Goal: Task Accomplishment & Management: Manage account settings

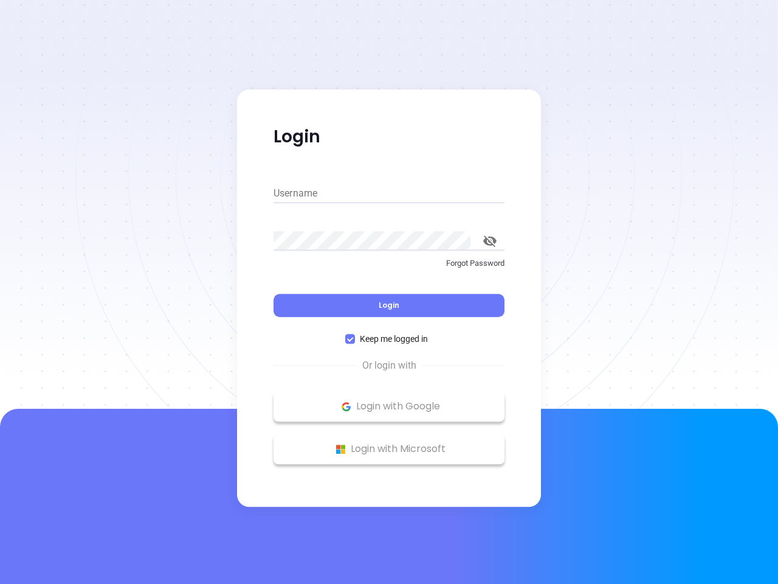
click at [389, 292] on div "Login" at bounding box center [389, 298] width 231 height 38
click at [389, 193] on input "Username" at bounding box center [389, 193] width 231 height 19
click at [490, 241] on icon "toggle password visibility" at bounding box center [489, 241] width 13 height 12
click at [389, 305] on span "Login" at bounding box center [389, 305] width 21 height 10
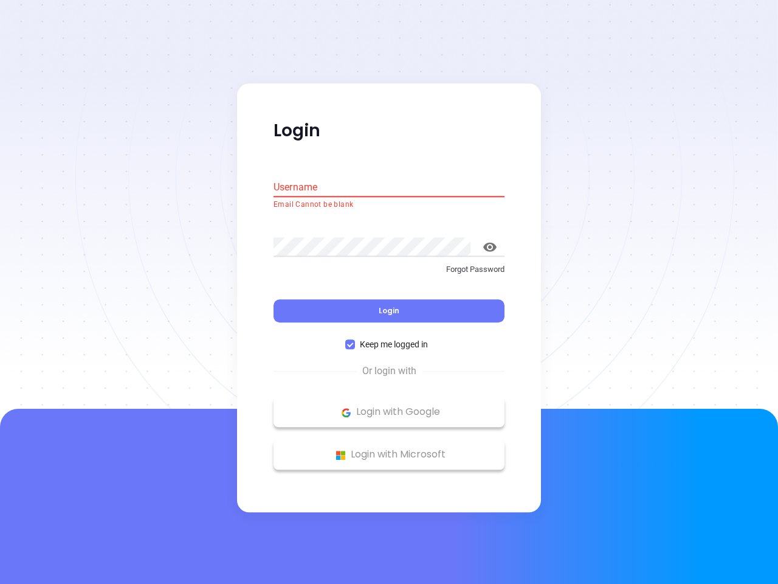
click at [389, 339] on span "Keep me logged in" at bounding box center [394, 344] width 78 height 13
click at [355, 340] on input "Keep me logged in" at bounding box center [350, 345] width 10 height 10
checkbox input "false"
click at [389, 406] on p "Login with Google" at bounding box center [389, 412] width 219 height 18
click at [389, 449] on p "Login with Microsoft" at bounding box center [389, 455] width 219 height 18
